Goal: Find specific page/section: Find specific page/section

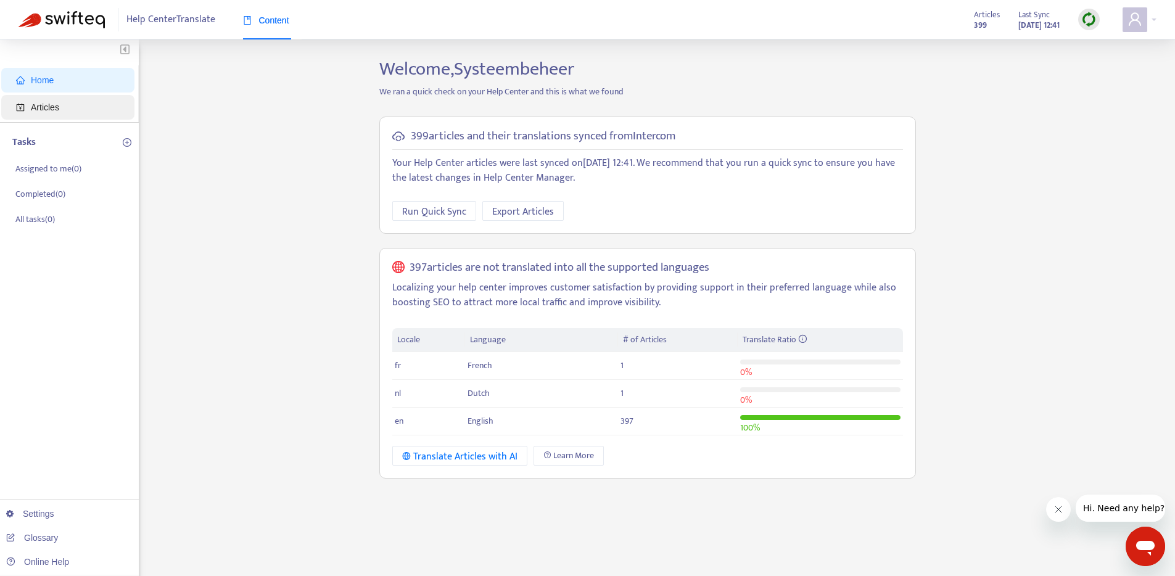
click at [67, 104] on span "Articles" at bounding box center [70, 107] width 109 height 25
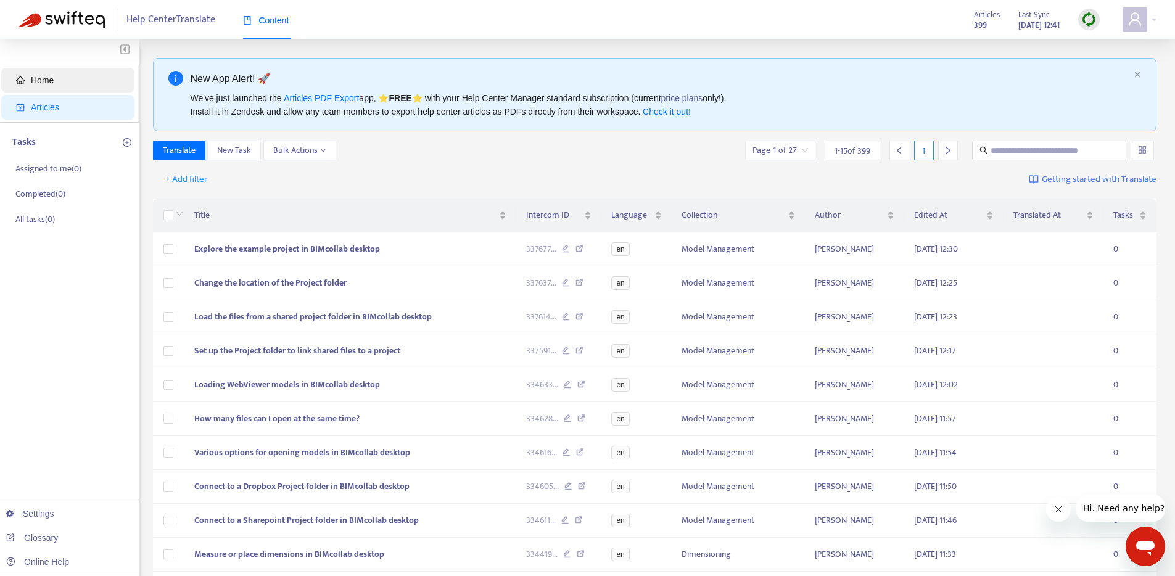
click at [75, 84] on span "Home" at bounding box center [70, 80] width 109 height 25
